Goal: Book appointment/travel/reservation

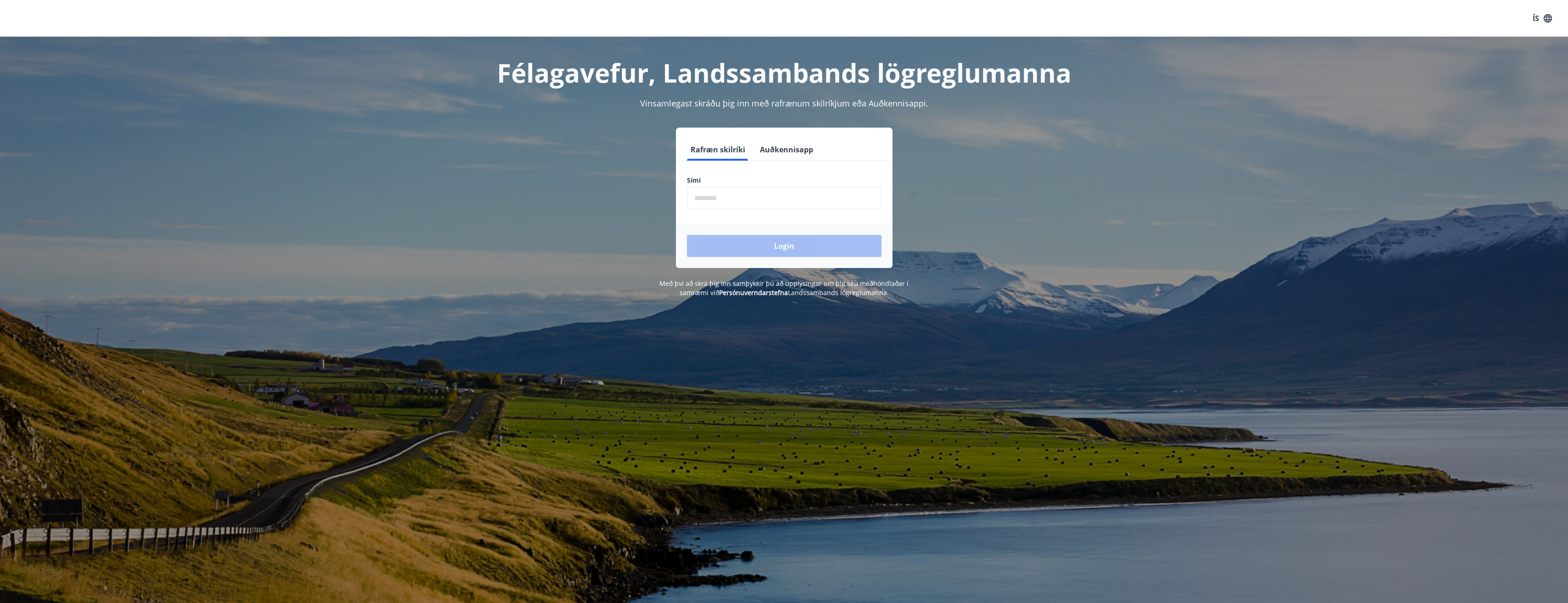
click at [718, 212] on form "Rafræn skilríki Auðkennisapp Sími ​ Login" at bounding box center [784, 204] width 216 height 130
click at [716, 202] on input "phone" at bounding box center [784, 197] width 195 height 23
type input "********"
click at [734, 249] on button "Login" at bounding box center [784, 246] width 195 height 22
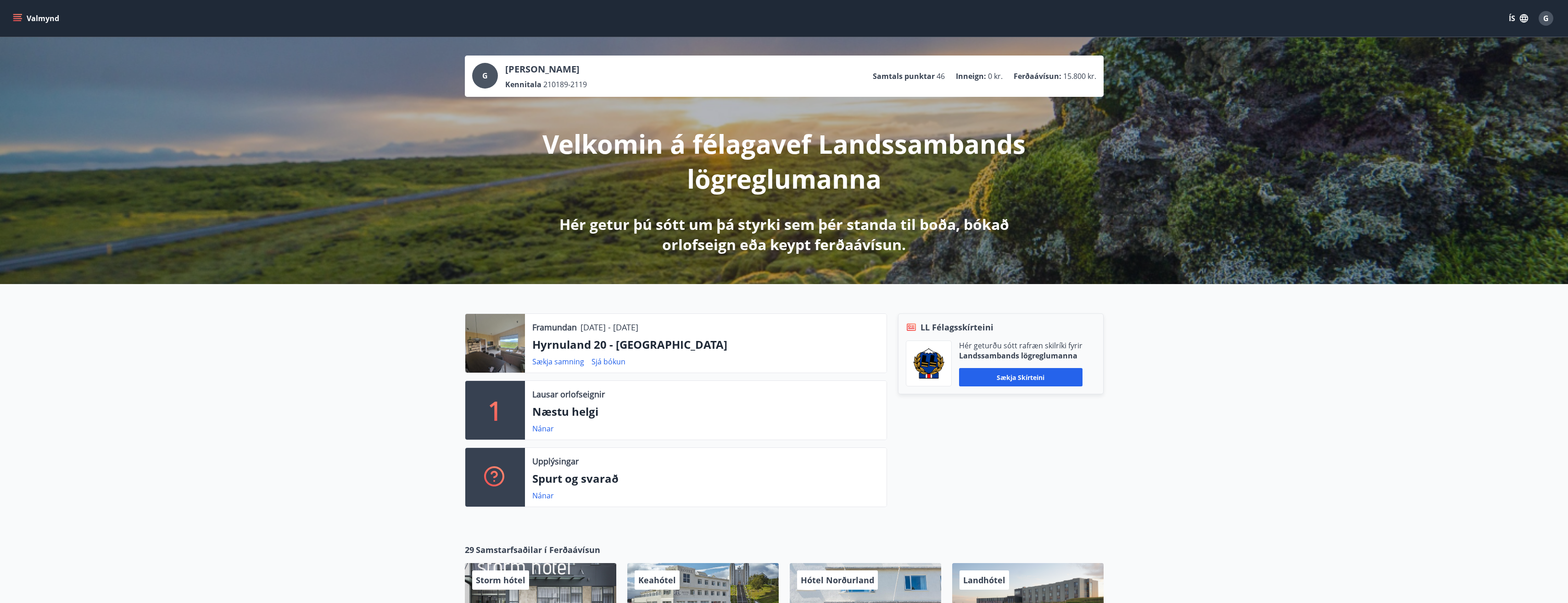
click at [18, 12] on button "Valmynd" at bounding box center [37, 18] width 52 height 16
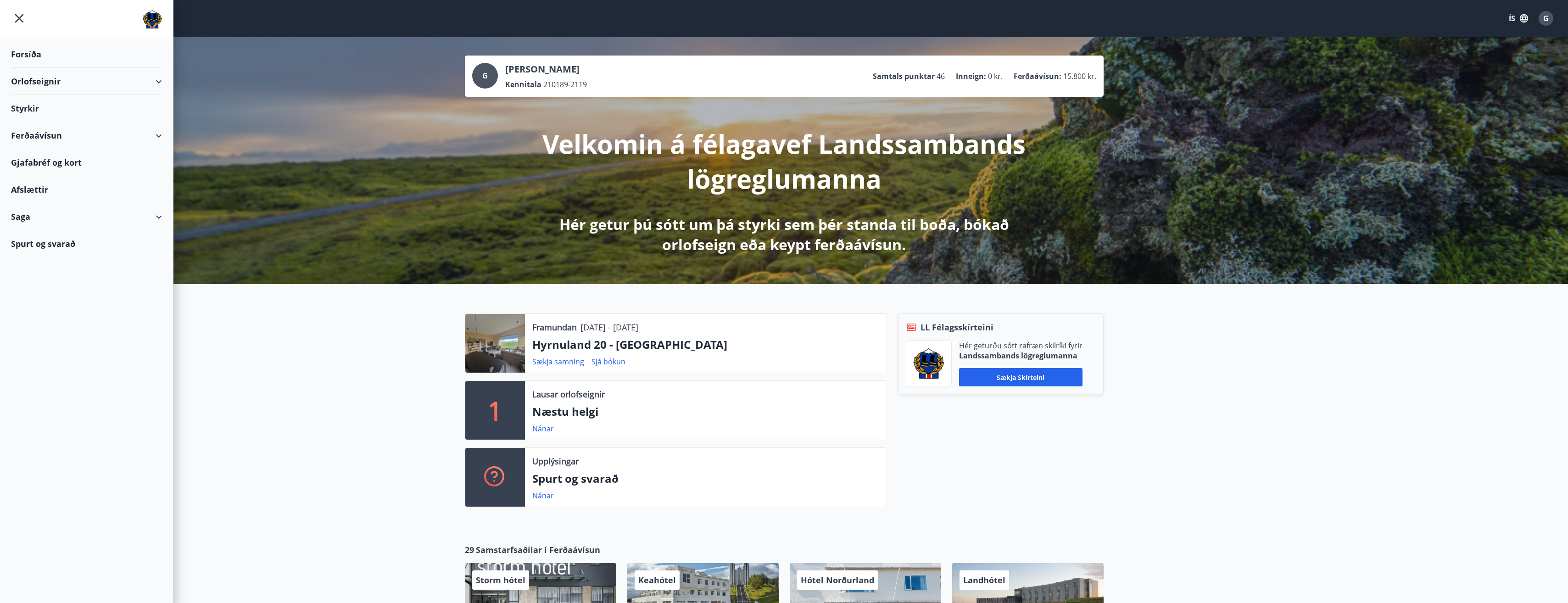
click at [21, 78] on div "Orlofseignir" at bounding box center [86, 81] width 151 height 27
click at [35, 124] on div "Bókunardagatal" at bounding box center [86, 123] width 136 height 19
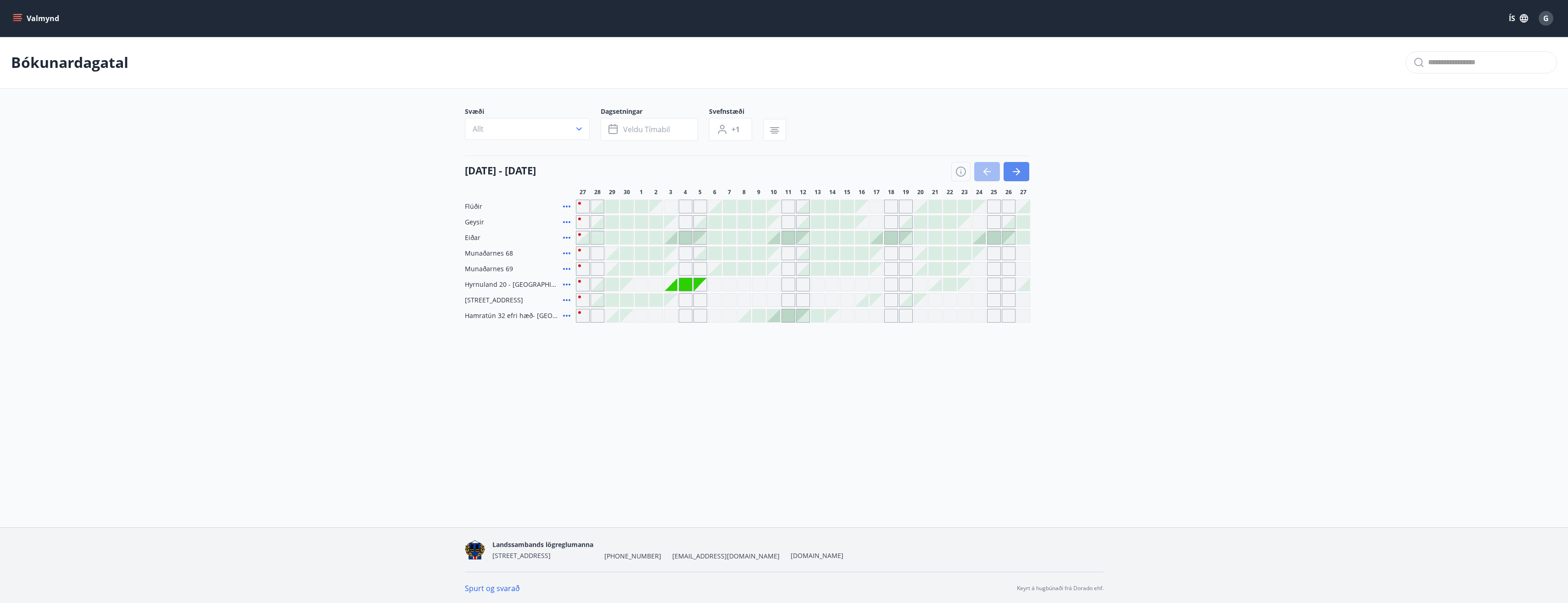
click at [1021, 175] on icon "button" at bounding box center [1016, 172] width 11 height 11
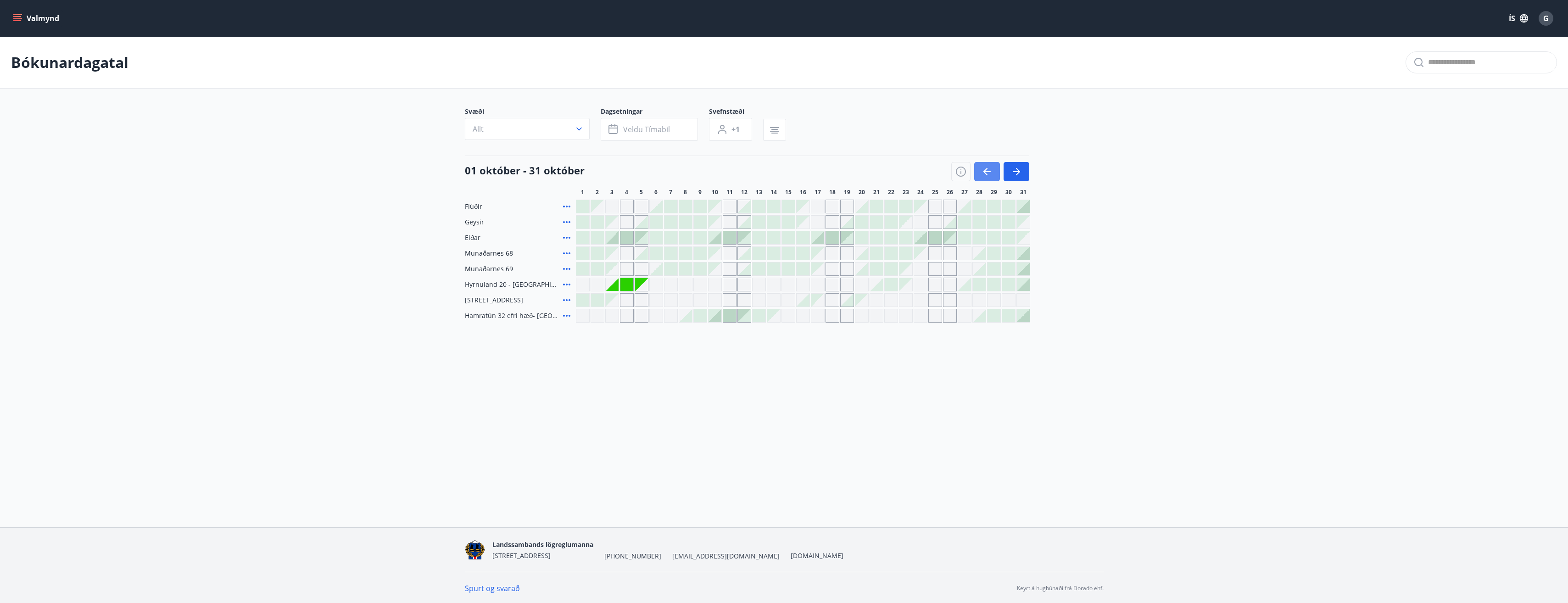
click at [993, 179] on button "button" at bounding box center [987, 171] width 26 height 19
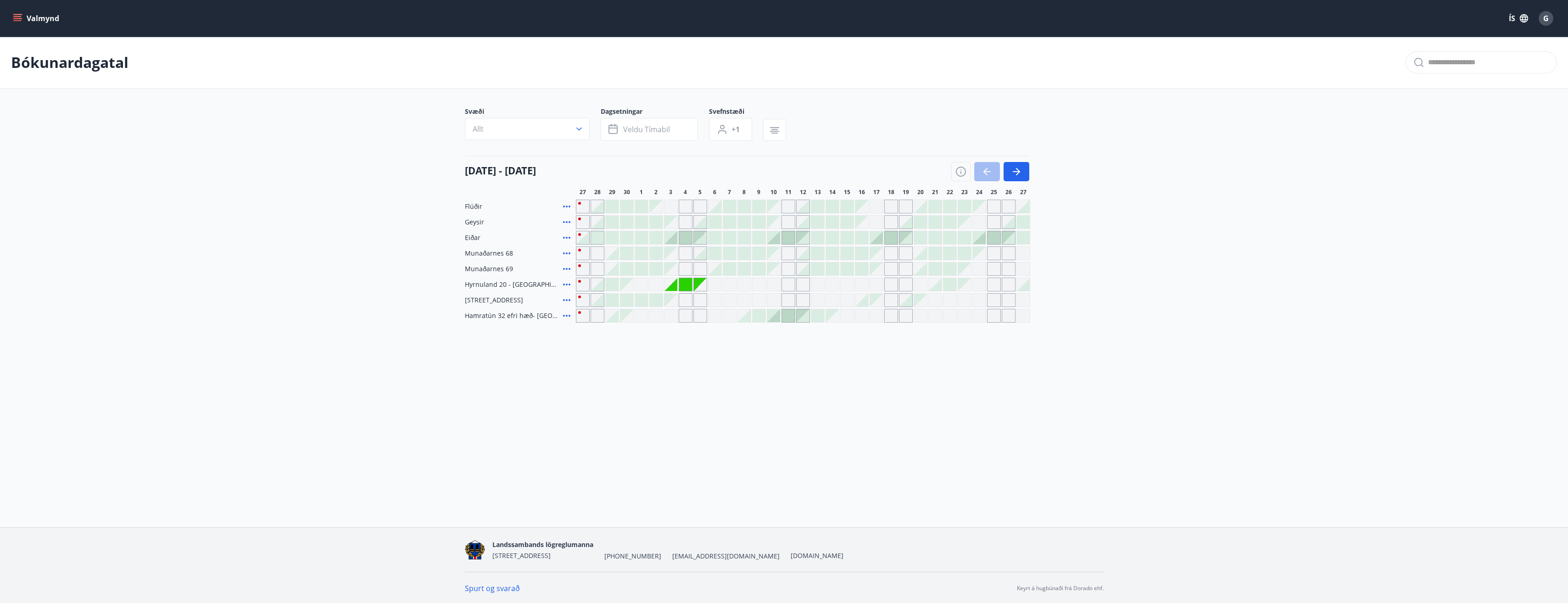
click at [654, 314] on div "Gráir dagar eru ekki bókanlegir" at bounding box center [656, 315] width 14 height 14
click at [630, 393] on div "Valmynd ÍS G Bókunardagatal Svæði Allt Dagsetningar Veldu tímabil Svefnstæði +1…" at bounding box center [784, 263] width 1568 height 527
click at [1014, 176] on icon "button" at bounding box center [1016, 172] width 11 height 11
